Goal: Task Accomplishment & Management: Manage account settings

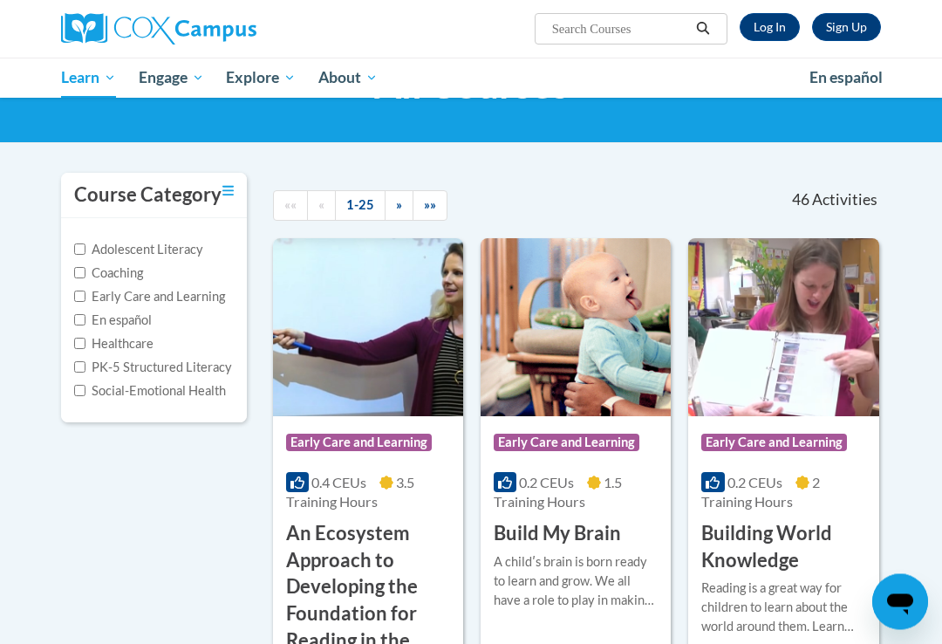
scroll to position [105, 0]
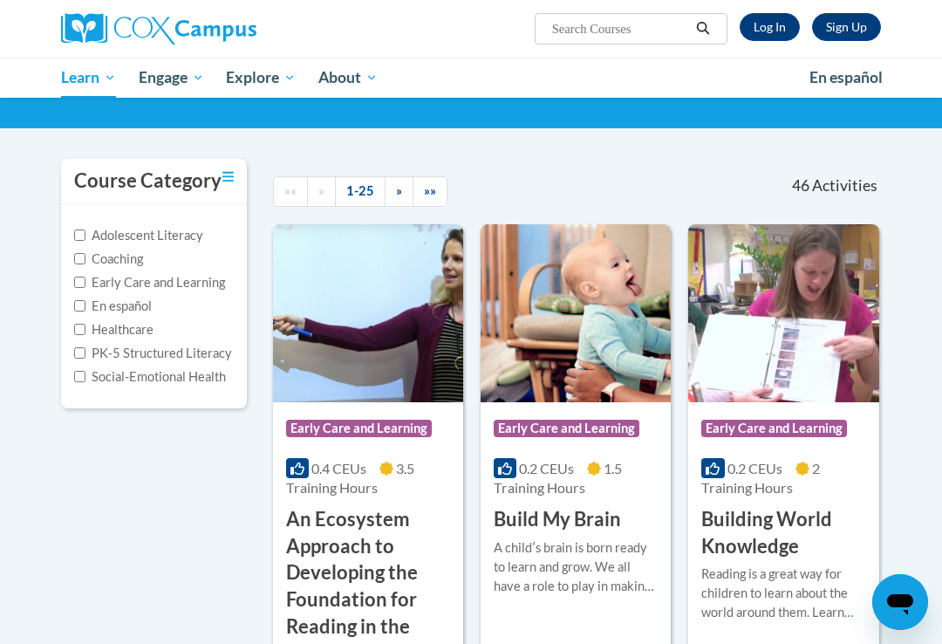
click at [783, 24] on link "Log In" at bounding box center [770, 27] width 60 height 28
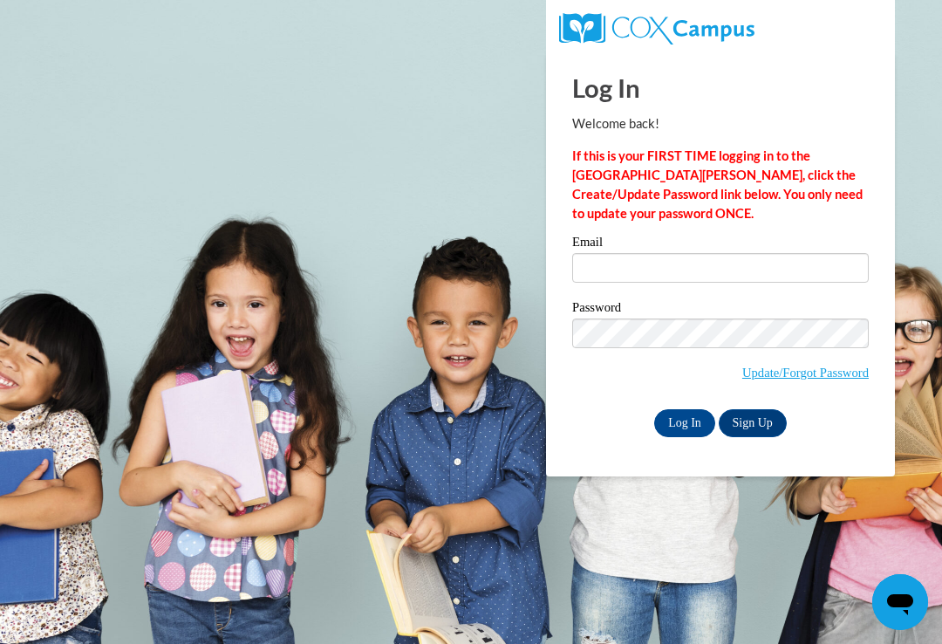
click at [680, 263] on input "Email" at bounding box center [720, 268] width 297 height 30
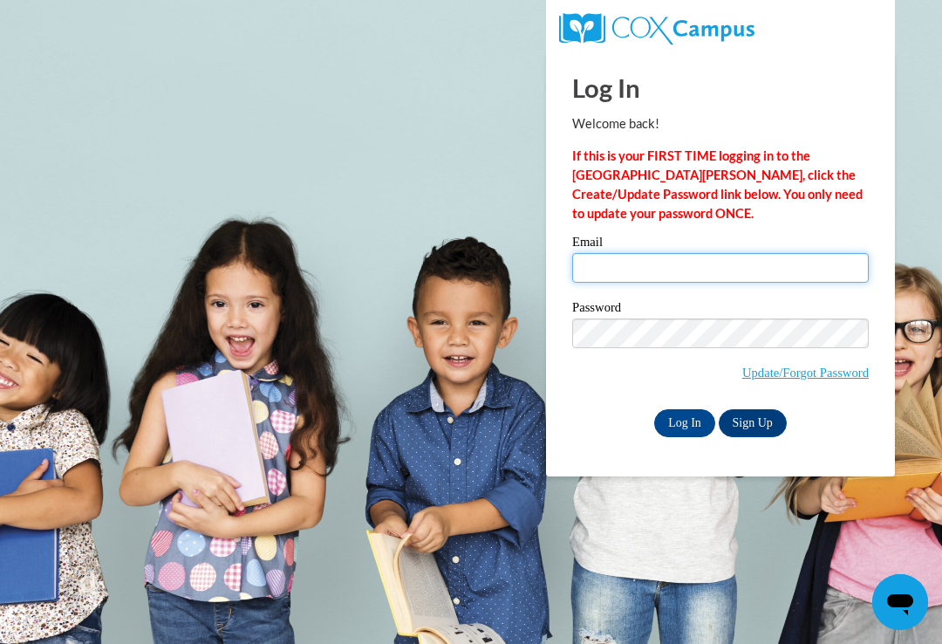
type input "lgreen17@Ivytech.edu"
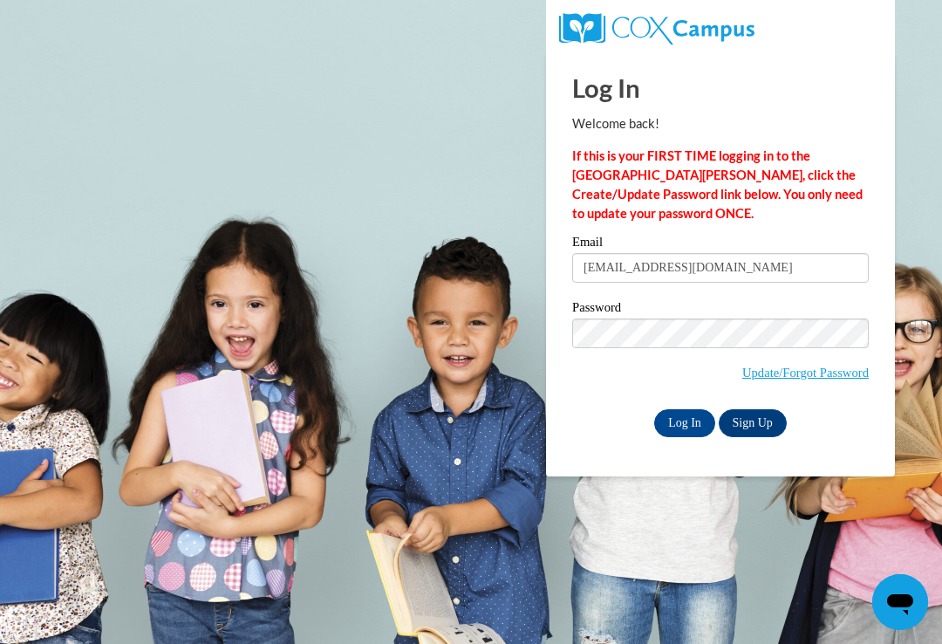
click at [685, 421] on input "Log In" at bounding box center [684, 423] width 61 height 28
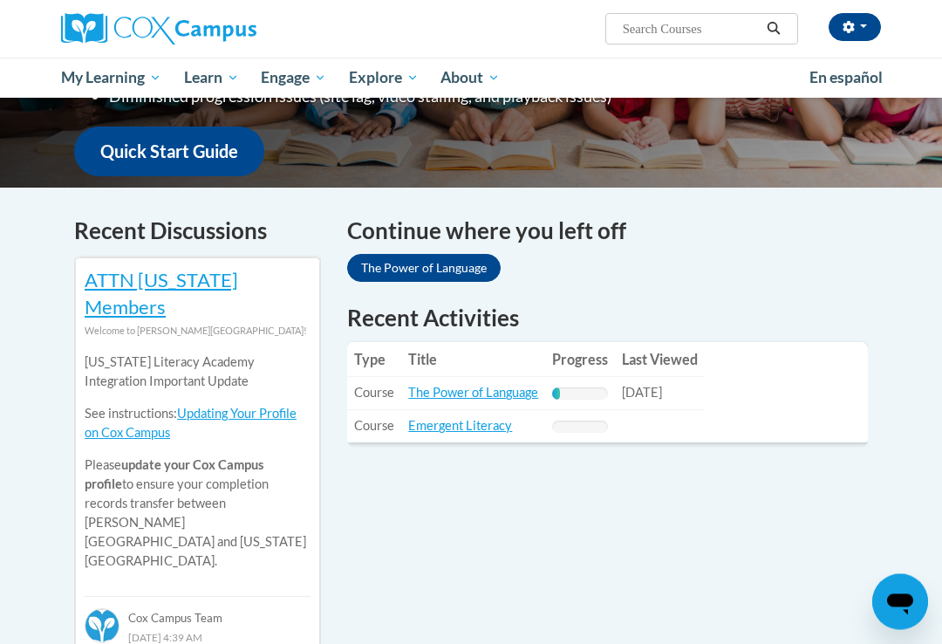
scroll to position [443, 0]
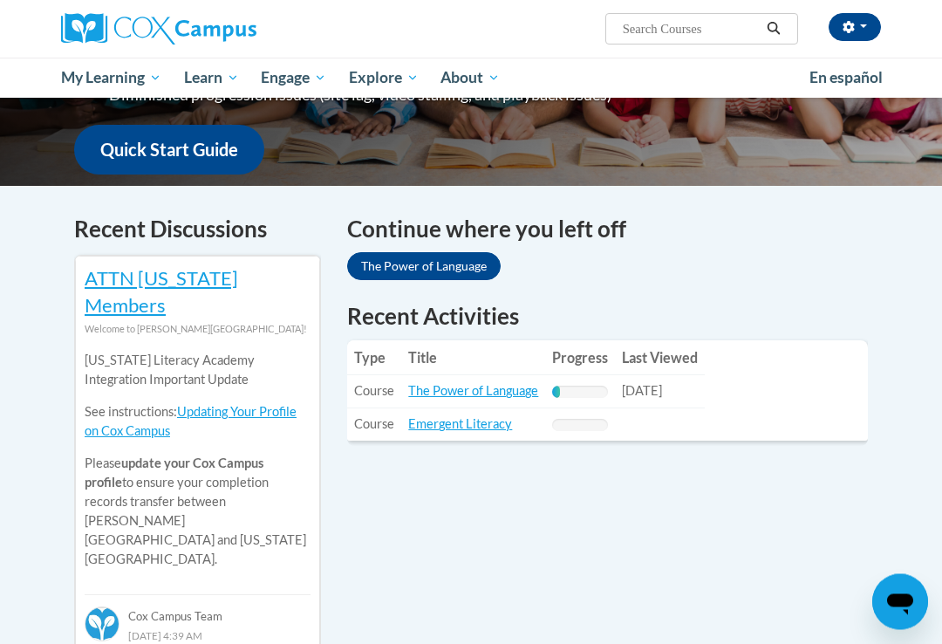
click at [482, 384] on link "The Power of Language" at bounding box center [473, 391] width 130 height 15
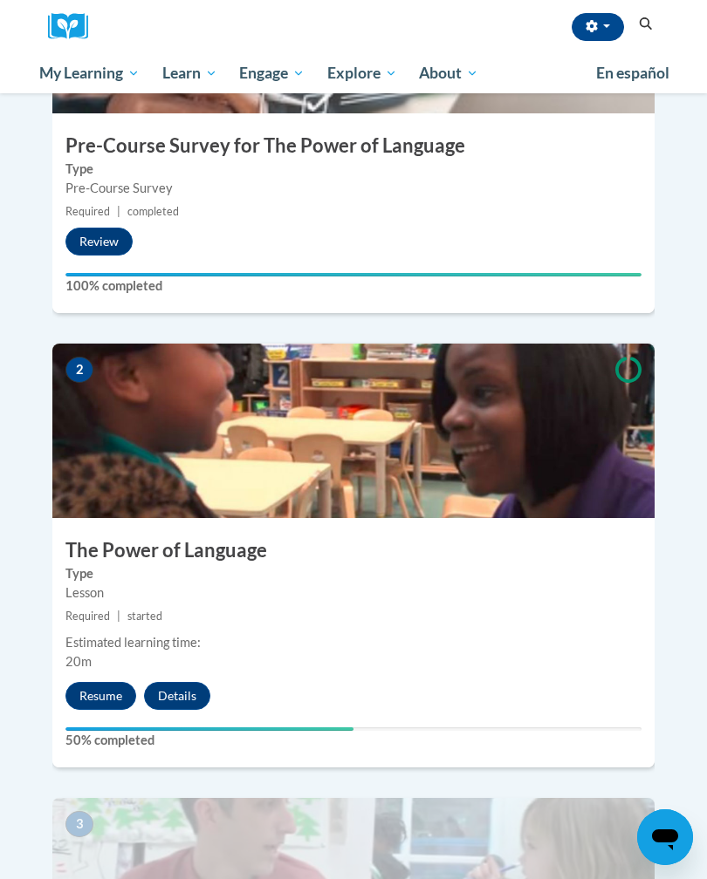
scroll to position [604, 0]
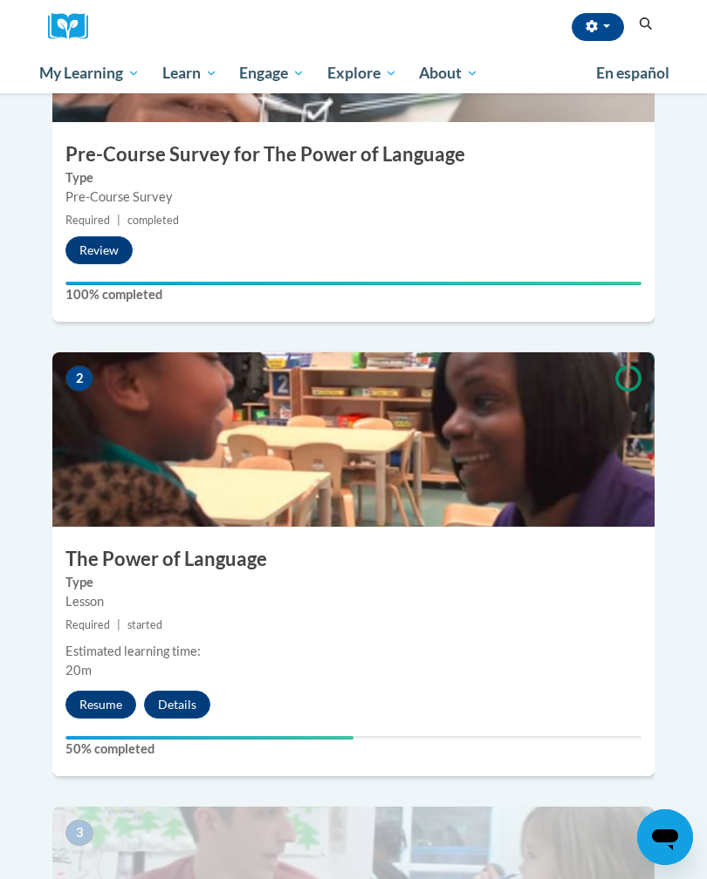
click at [652, 643] on img at bounding box center [353, 894] width 602 height 174
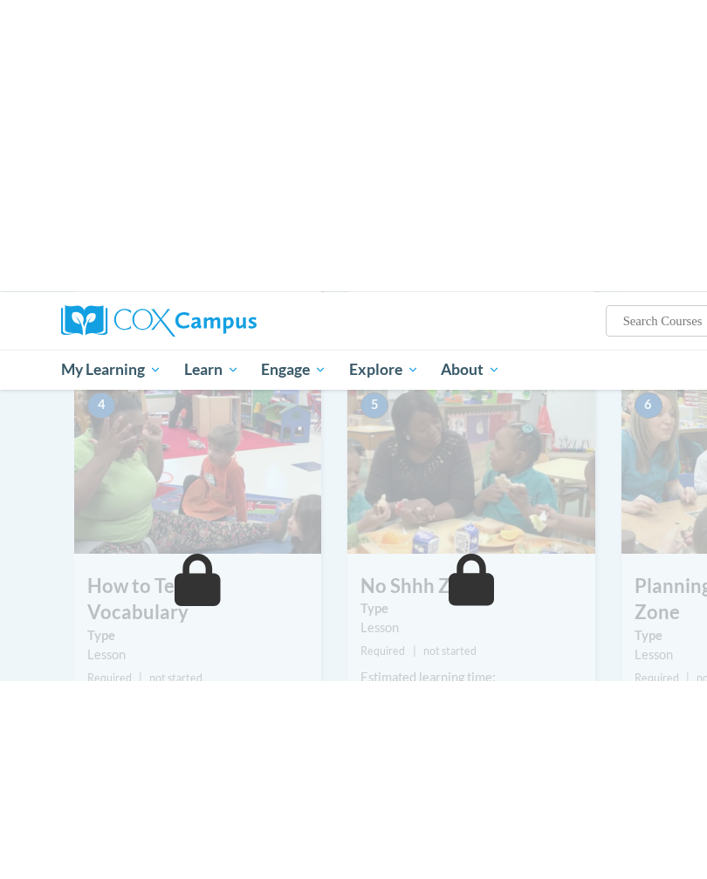
scroll to position [821, 0]
